Goal: Task Accomplishment & Management: Complete application form

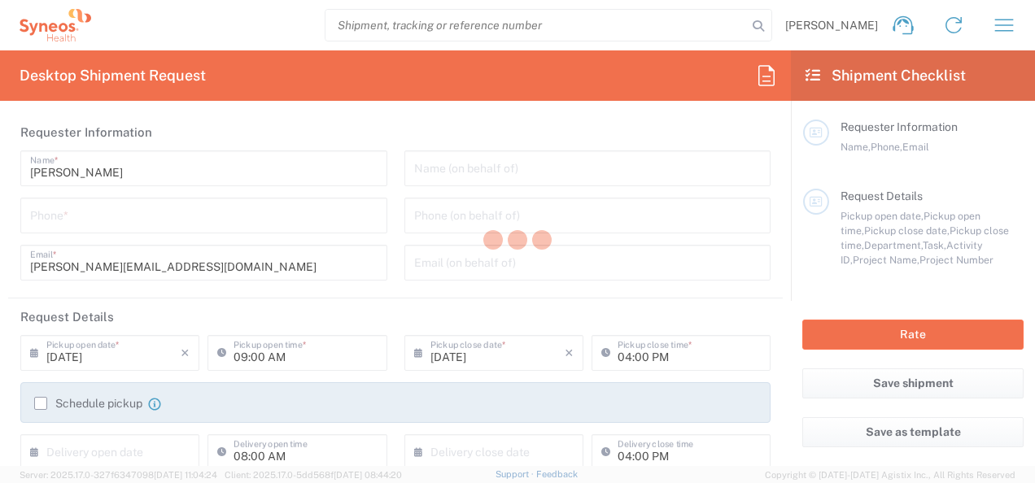
type input "3301"
type input "INC Research Clin Svcs [GEOGRAPHIC_DATA]"
type input "[GEOGRAPHIC_DATA]"
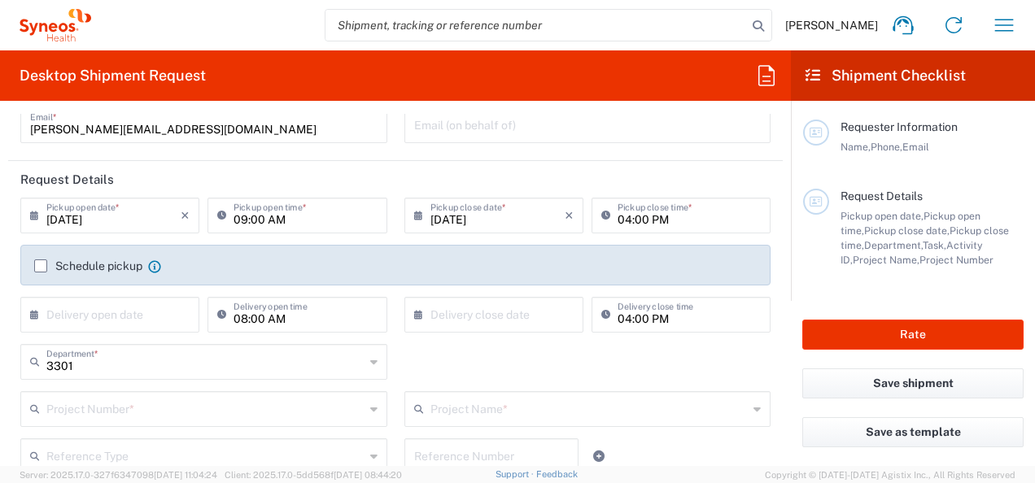
scroll to position [142, 0]
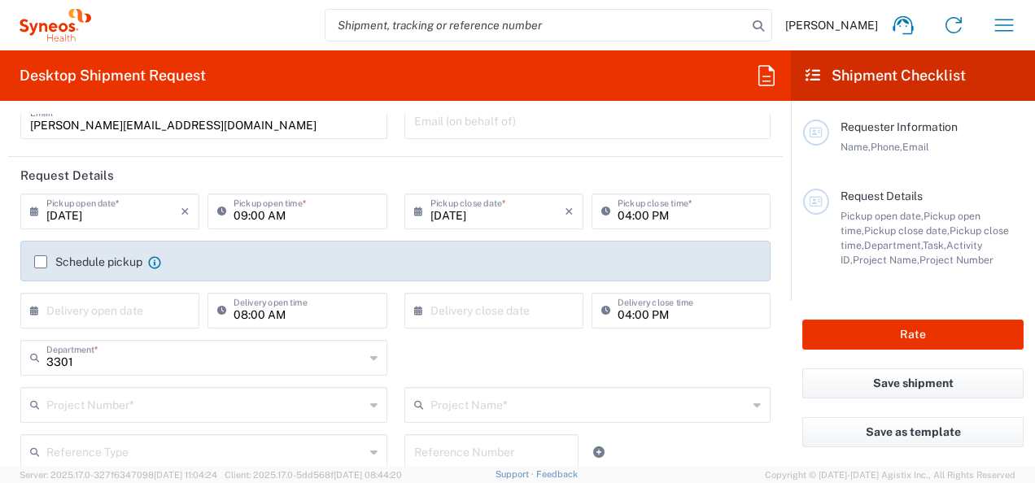
drag, startPoint x: 0, startPoint y: 0, endPoint x: 509, endPoint y: 229, distance: 558.7
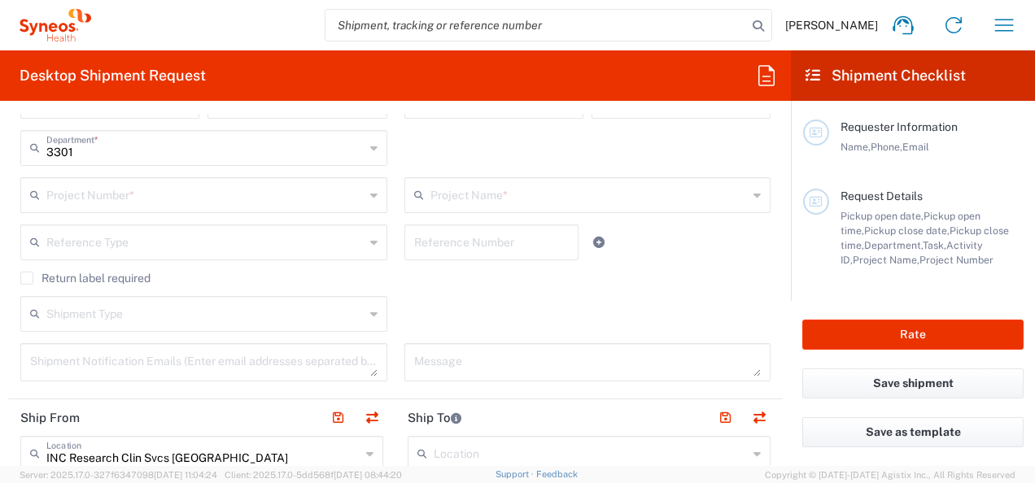
scroll to position [353, 0]
drag, startPoint x: 509, startPoint y: 229, endPoint x: 434, endPoint y: 153, distance: 107.6
click at [434, 153] on div "3301 Department * 3301 3000 3100 3109 3110 3111 3112 3125 3130 3135 3136 3150 3…" at bounding box center [395, 152] width 767 height 47
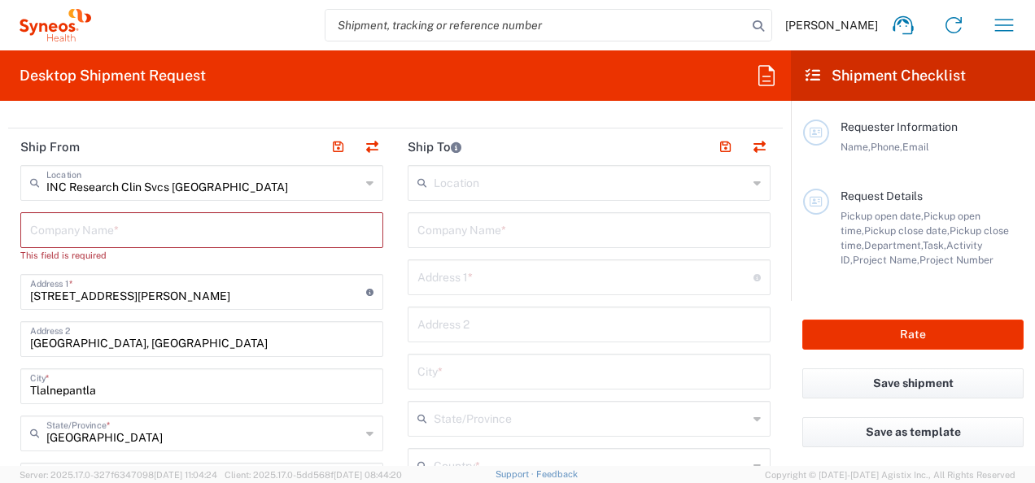
scroll to position [623, 0]
